Goal: Task Accomplishment & Management: Complete application form

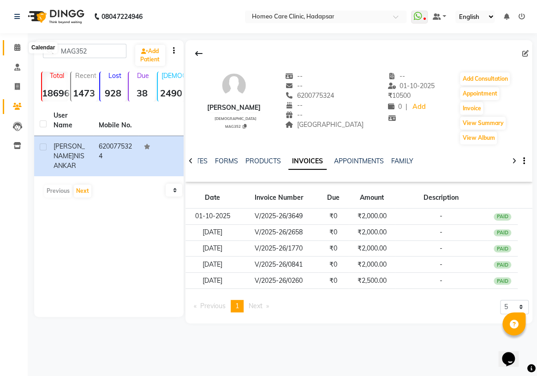
click at [17, 47] on icon at bounding box center [17, 47] width 6 height 7
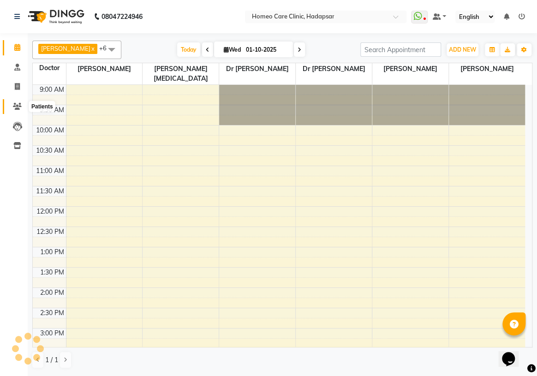
scroll to position [276, 0]
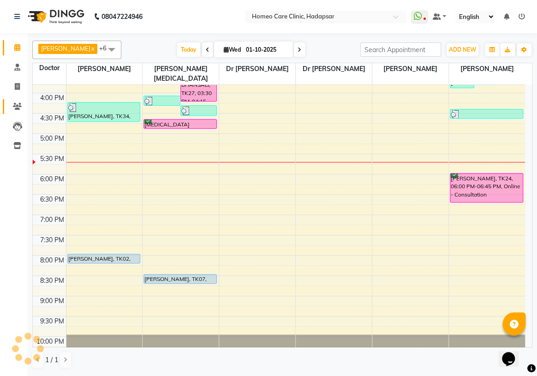
click at [7, 103] on link "Patients" at bounding box center [14, 106] width 22 height 15
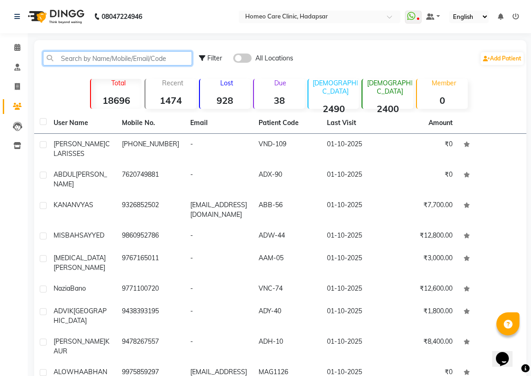
click at [95, 59] on input "text" at bounding box center [117, 58] width 149 height 14
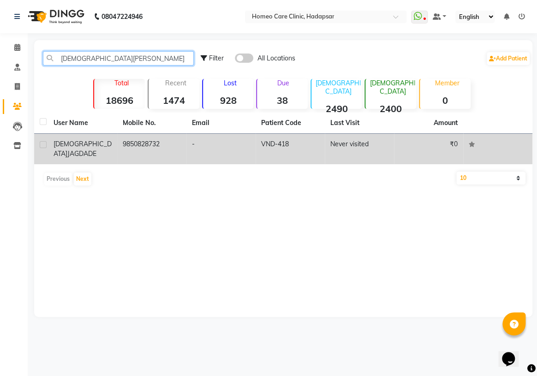
type input "[DEMOGRAPHIC_DATA][PERSON_NAME]"
click at [155, 146] on td "9850828732" at bounding box center [151, 149] width 69 height 30
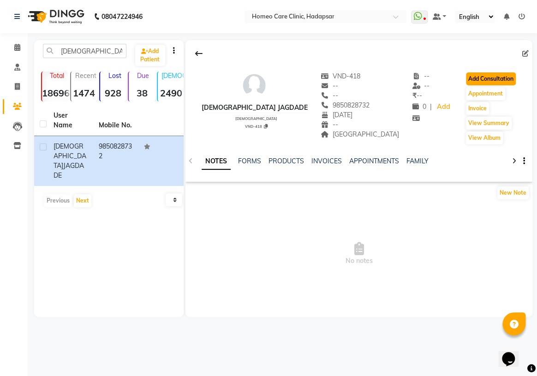
click at [489, 81] on button "Add Consultation" at bounding box center [491, 78] width 50 height 13
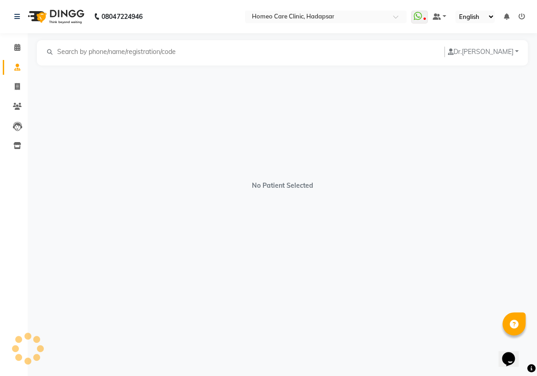
select select "[DEMOGRAPHIC_DATA]"
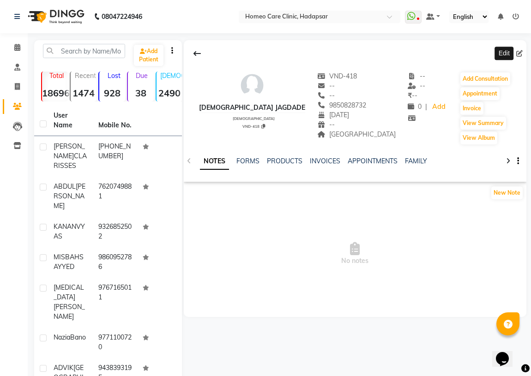
click at [522, 53] on icon at bounding box center [519, 53] width 6 height 6
select select "21"
select select "07"
select select "2003"
select select "[DEMOGRAPHIC_DATA]"
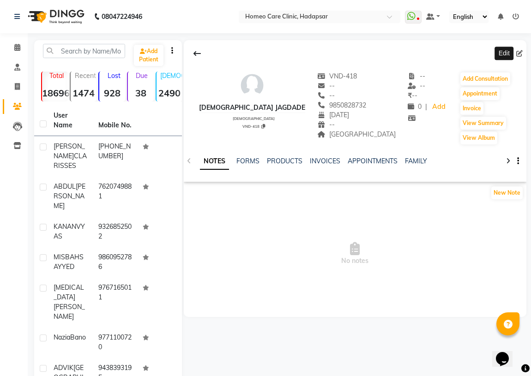
select select "50945"
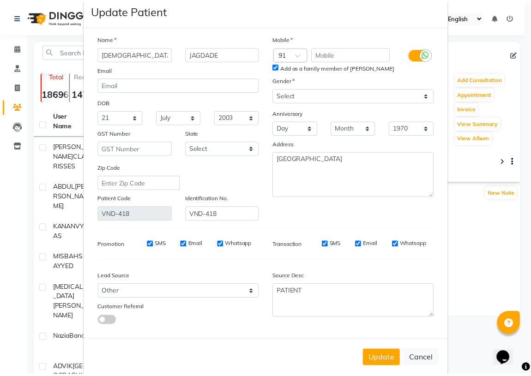
scroll to position [36, 0]
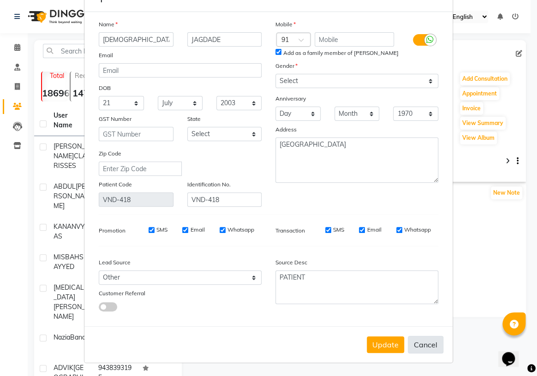
click at [418, 345] on button "Cancel" at bounding box center [426, 345] width 36 height 18
select select
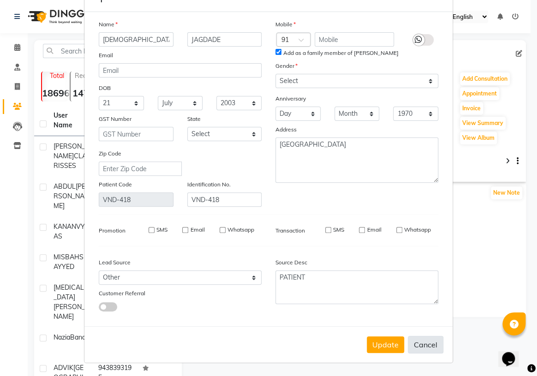
select select
checkbox input "false"
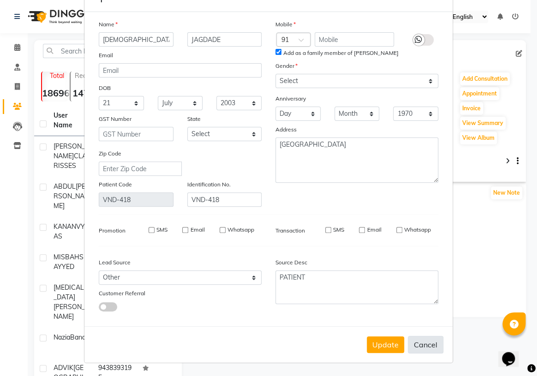
checkbox input "false"
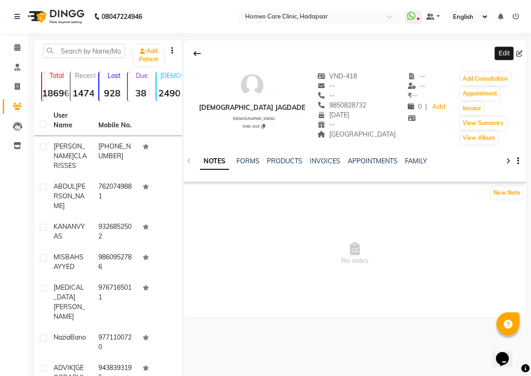
click at [414, 199] on div "New Note" at bounding box center [355, 195] width 343 height 18
